Goal: Task Accomplishment & Management: Complete application form

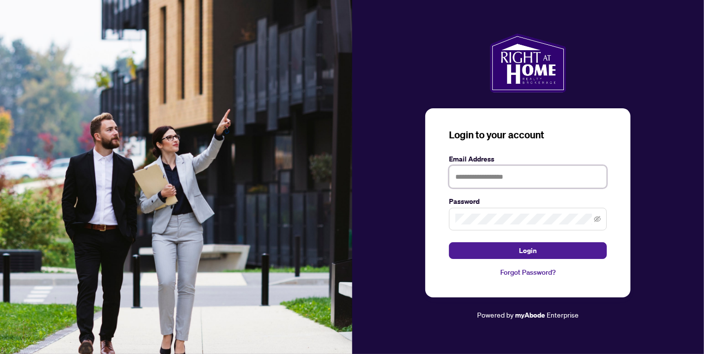
click at [461, 181] on input "text" at bounding box center [528, 177] width 158 height 23
type input "**********"
click at [449, 243] on button "Login" at bounding box center [528, 251] width 158 height 17
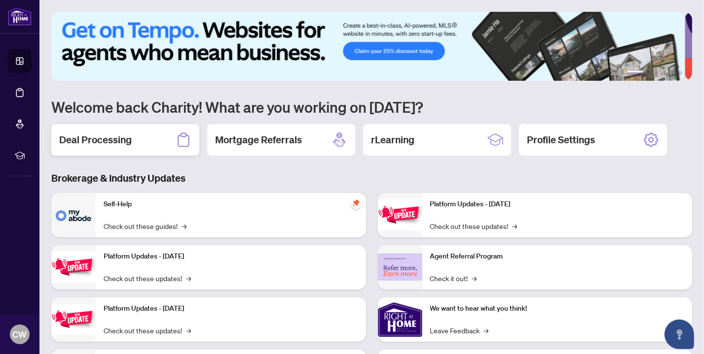
click at [123, 134] on h2 "Deal Processing" at bounding box center [95, 140] width 72 height 14
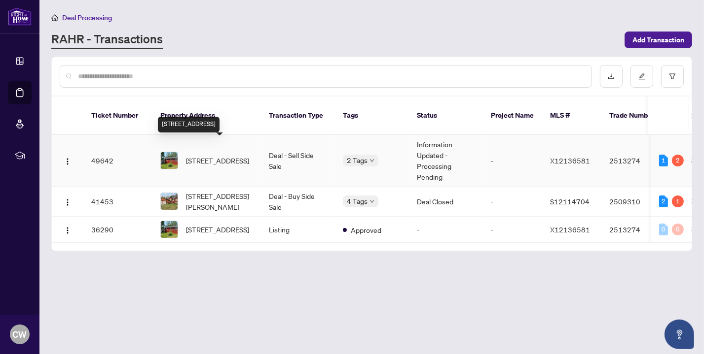
click at [206, 155] on span "[STREET_ADDRESS]" at bounding box center [217, 160] width 63 height 11
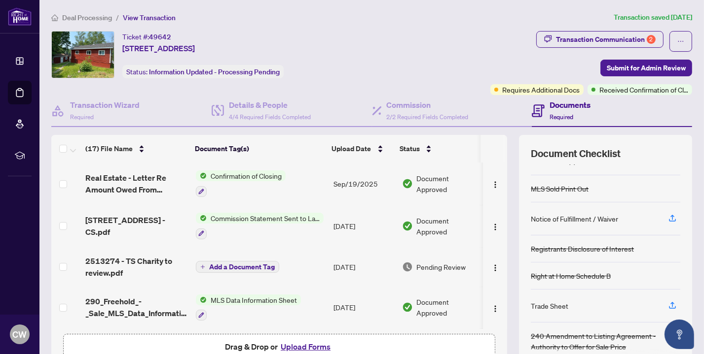
scroll to position [128, 0]
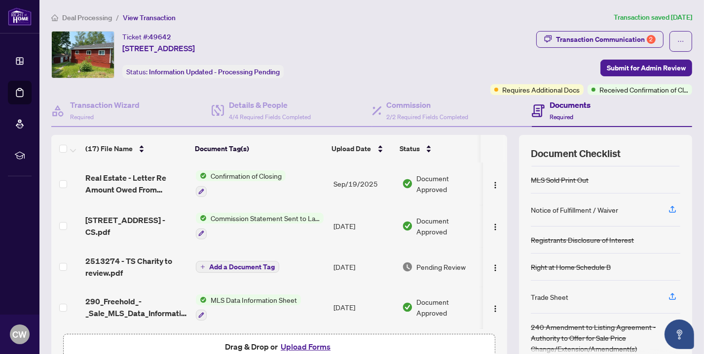
click at [553, 293] on div "Trade Sheet" at bounding box center [548, 297] width 37 height 11
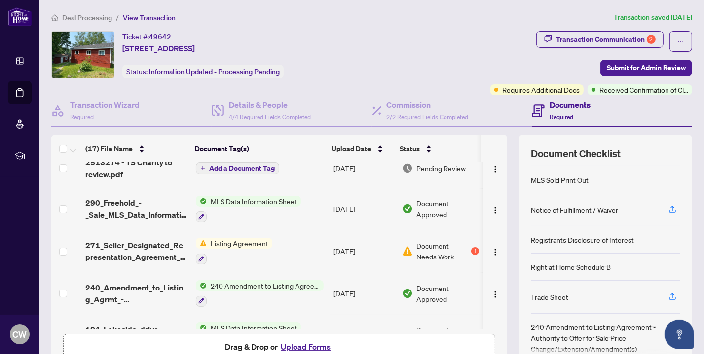
scroll to position [49, 0]
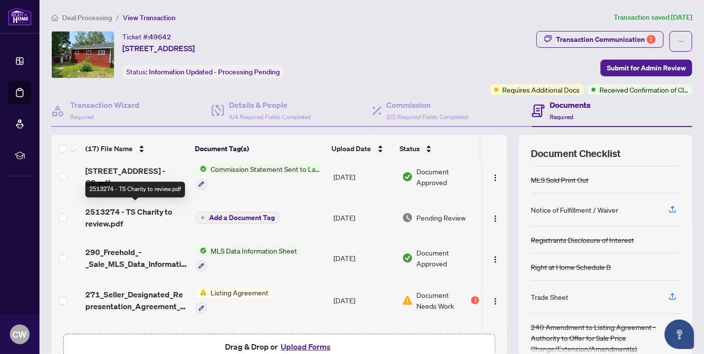
click at [161, 214] on span "2513274 - TS Charity to review.pdf" at bounding box center [136, 218] width 103 height 24
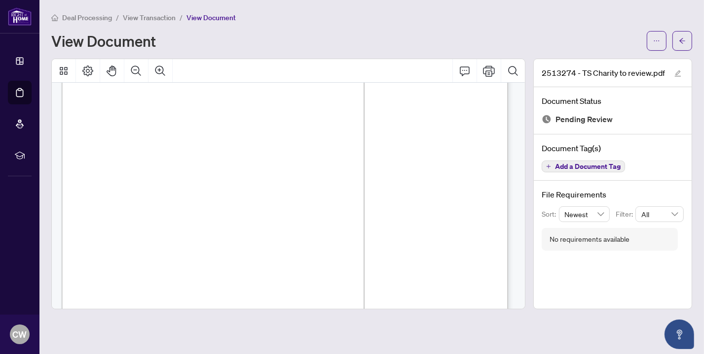
scroll to position [378, 0]
click at [173, 238] on div "Page 1" at bounding box center [392, 149] width 660 height 854
click at [490, 73] on icon "Print" at bounding box center [489, 71] width 12 height 11
click at [686, 41] on button "button" at bounding box center [682, 41] width 20 height 20
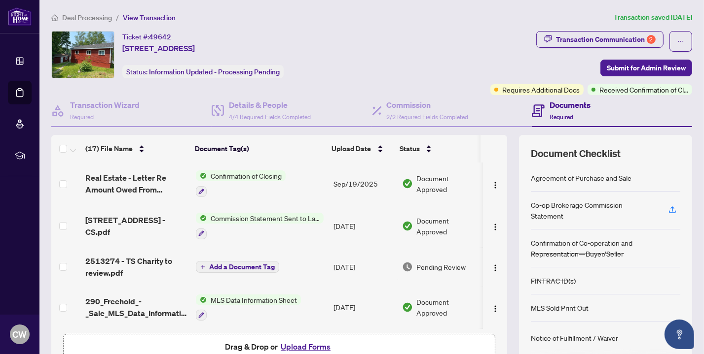
click at [294, 345] on button "Upload Forms" at bounding box center [306, 347] width 56 height 13
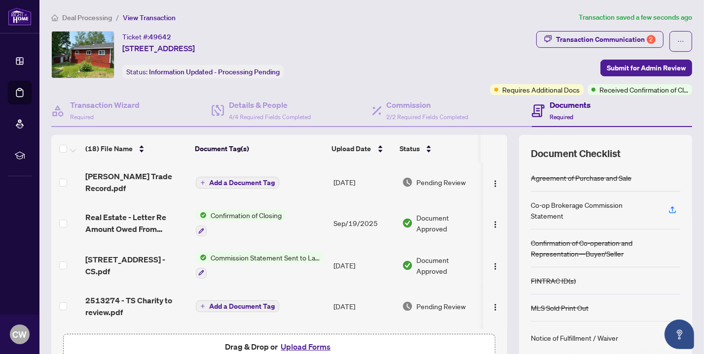
click at [204, 177] on button "Add a Document Tag" at bounding box center [237, 183] width 83 height 12
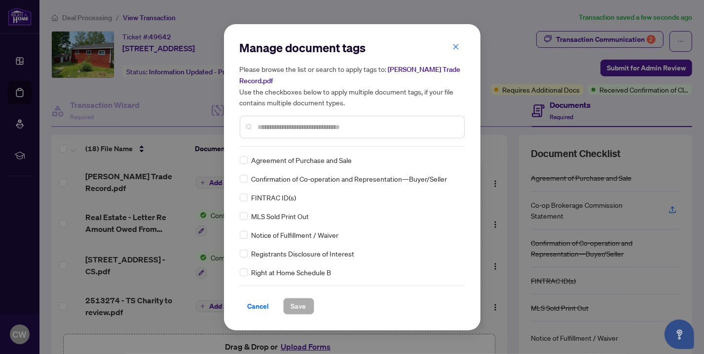
click at [267, 125] on input "text" at bounding box center [357, 127] width 198 height 11
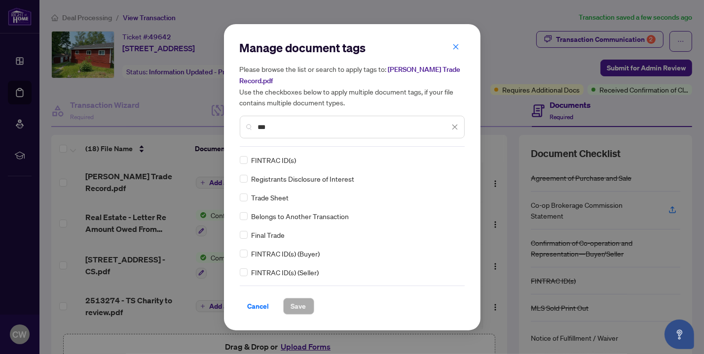
type input "***"
click at [294, 303] on span "Save" at bounding box center [298, 307] width 15 height 16
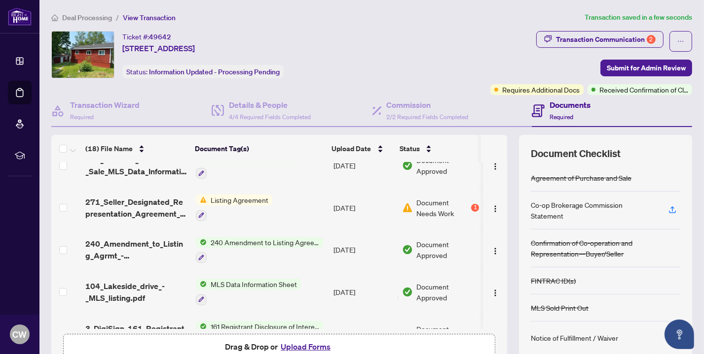
scroll to position [197, 0]
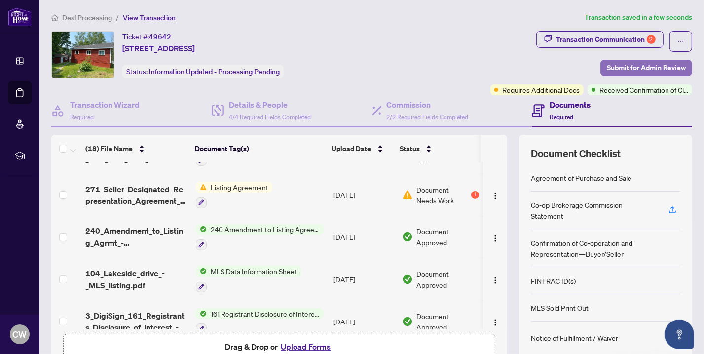
click at [622, 66] on span "Submit for Admin Review" at bounding box center [645, 68] width 79 height 16
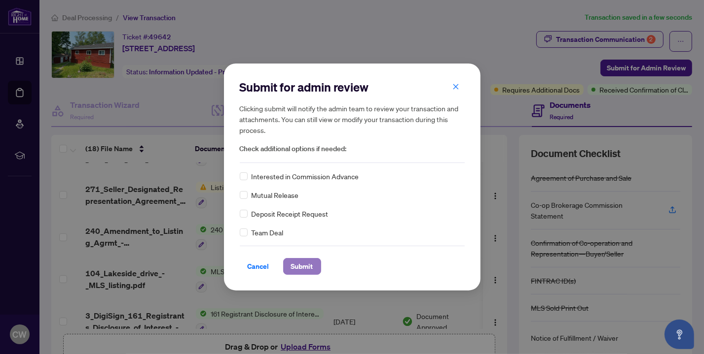
click at [300, 267] on span "Submit" at bounding box center [302, 267] width 22 height 16
